Goal: Find specific page/section: Find specific page/section

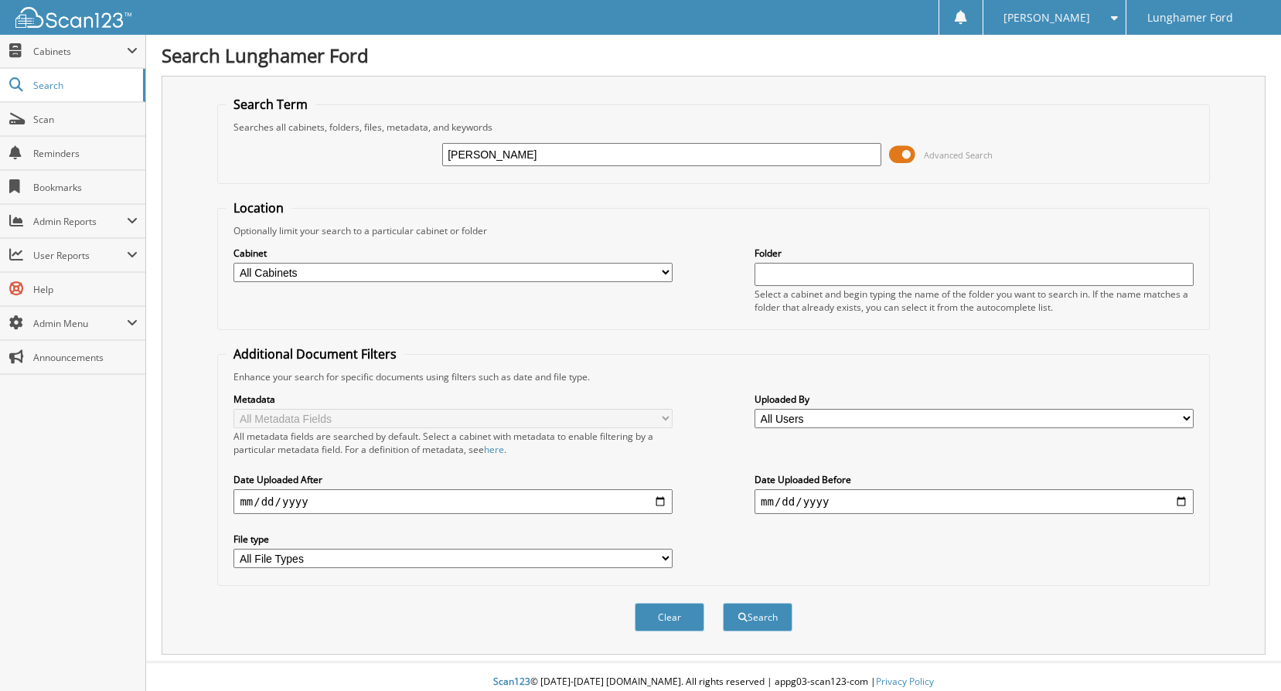
type input "[PERSON_NAME]"
click at [521, 275] on select "All Cabinets ACCOUNTS PAYABLE ACCOUNTS RECEIVABLE ACH BANK REC CAR DEALS - AUTO…" at bounding box center [453, 272] width 439 height 19
click at [234, 263] on select "All Cabinets ACCOUNTS PAYABLE ACCOUNTS RECEIVABLE ACH BANK REC CAR DEALS - AUTO…" at bounding box center [453, 272] width 439 height 19
click at [459, 275] on select "All Cabinets ACCOUNTS PAYABLE ACCOUNTS RECEIVABLE ACH BANK REC CAR DEALS - AUTO…" at bounding box center [453, 272] width 439 height 19
select select "42315"
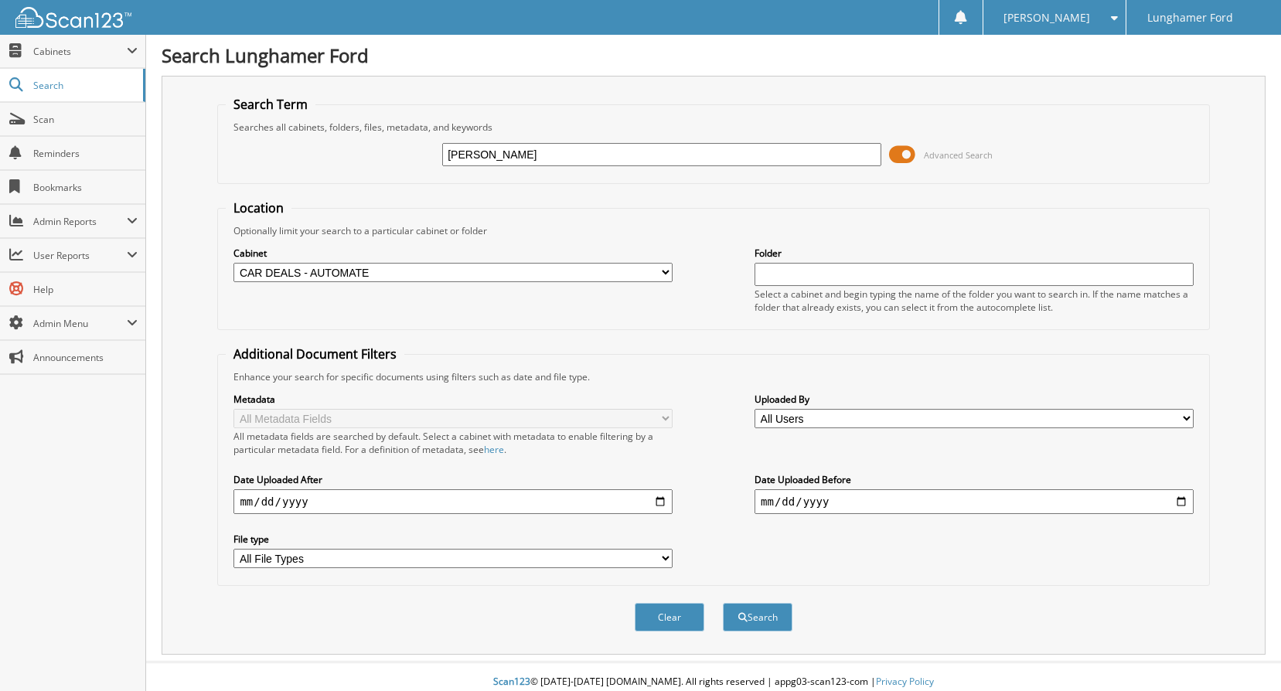
click at [234, 263] on select "All Cabinets ACCOUNTS PAYABLE ACCOUNTS RECEIVABLE ACH BANK REC CAR DEALS - AUTO…" at bounding box center [453, 272] width 439 height 19
click at [765, 616] on button "Search" at bounding box center [758, 617] width 70 height 29
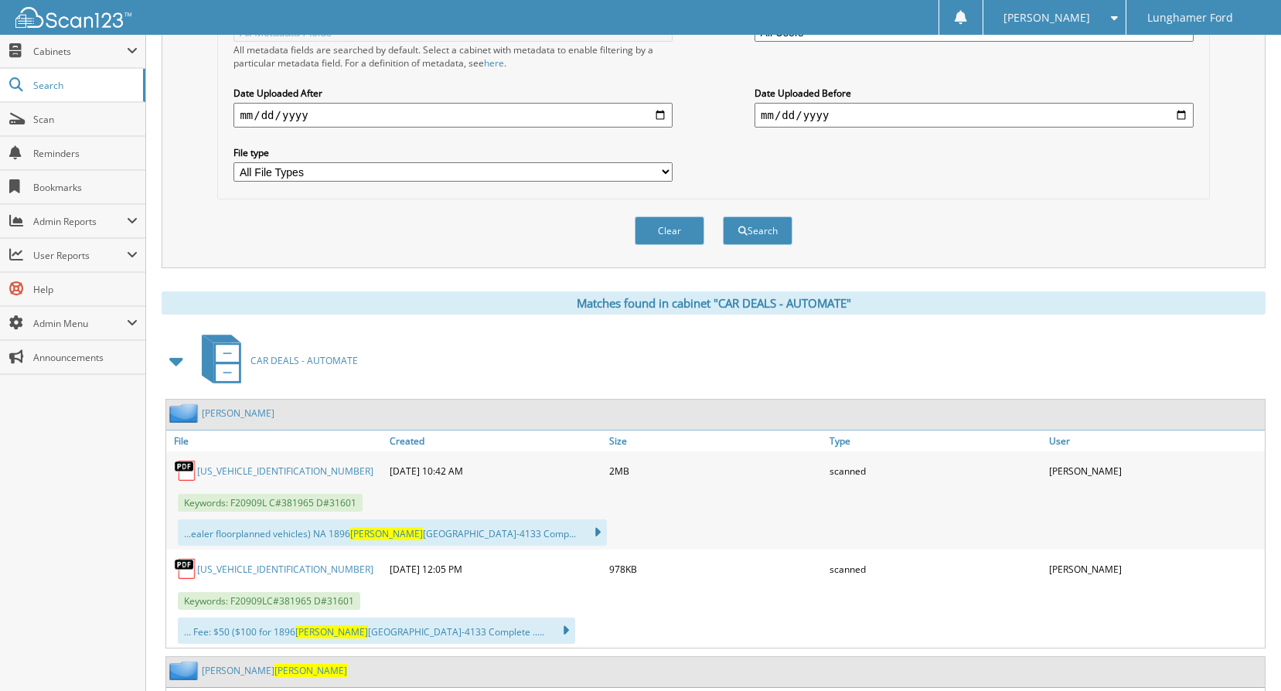
scroll to position [541, 0]
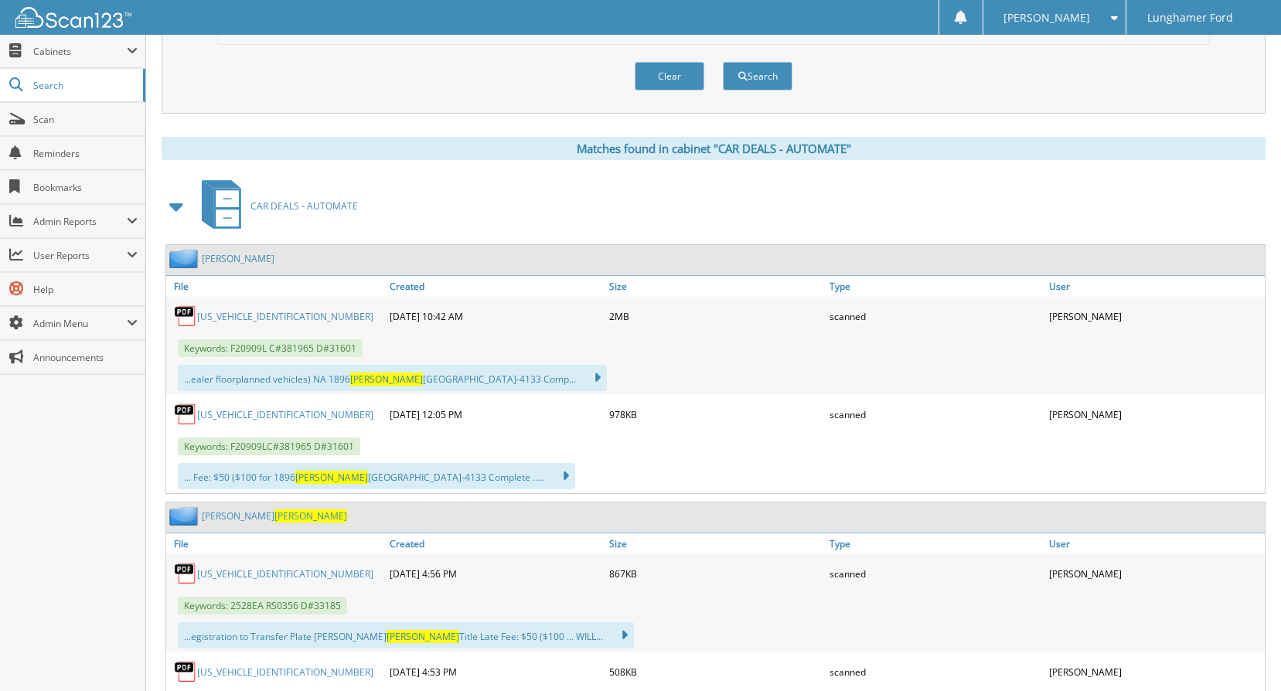
click at [238, 576] on link "[US_VEHICLE_IDENTIFICATION_NUMBER]" at bounding box center [285, 574] width 176 height 13
